Goal: Find specific page/section: Find specific page/section

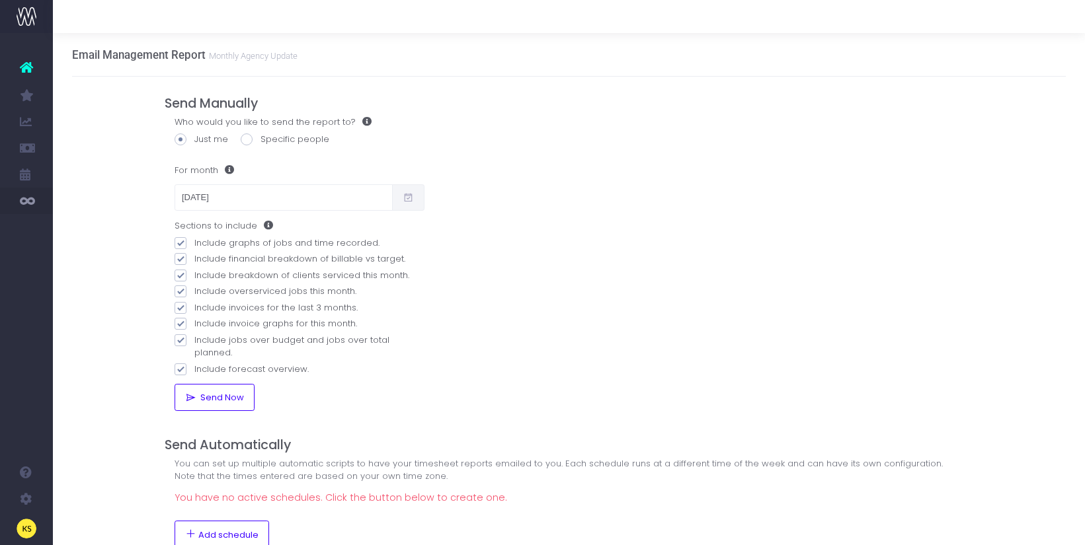
click at [27, 73] on icon at bounding box center [26, 67] width 13 height 17
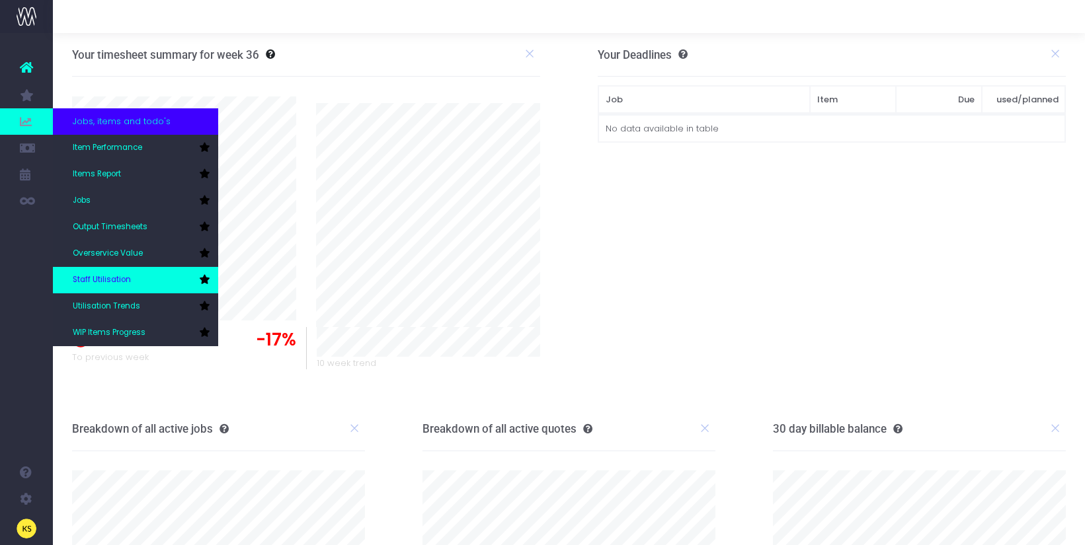
click at [120, 281] on span "Staff Utilisation" at bounding box center [102, 280] width 58 height 12
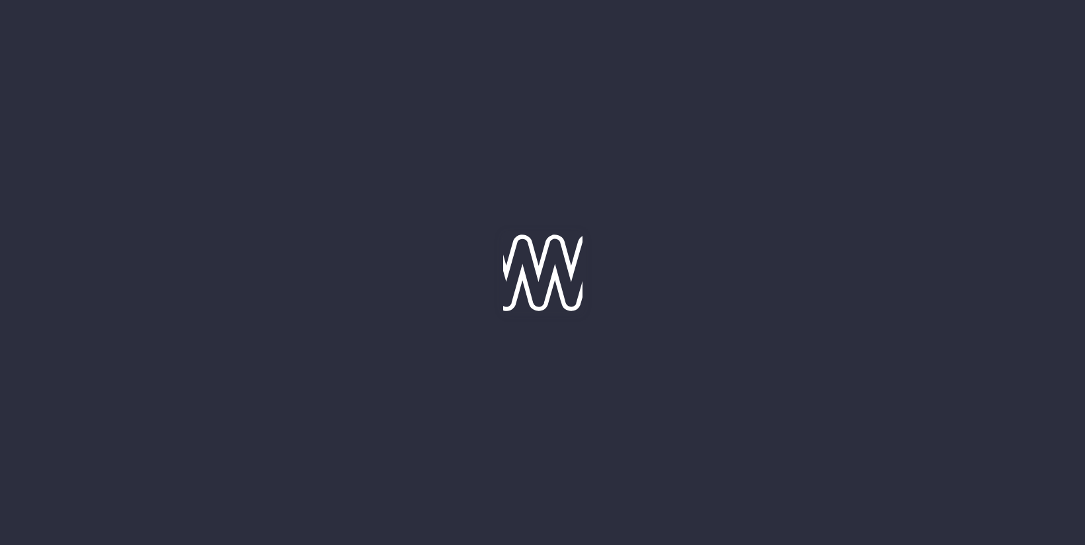
type input "[DATE]"
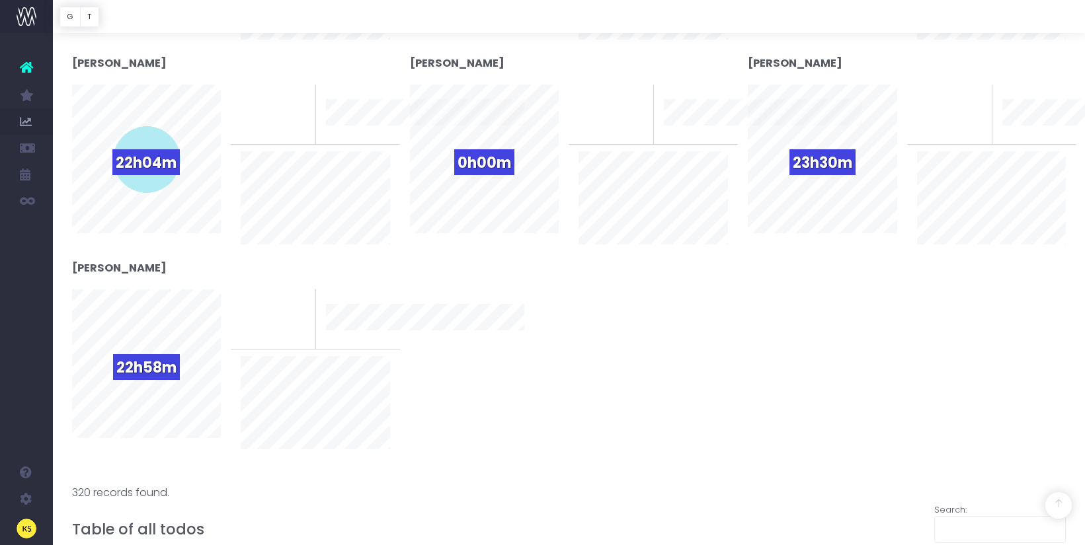
scroll to position [686, 0]
